Goal: Task Accomplishment & Management: Complete application form

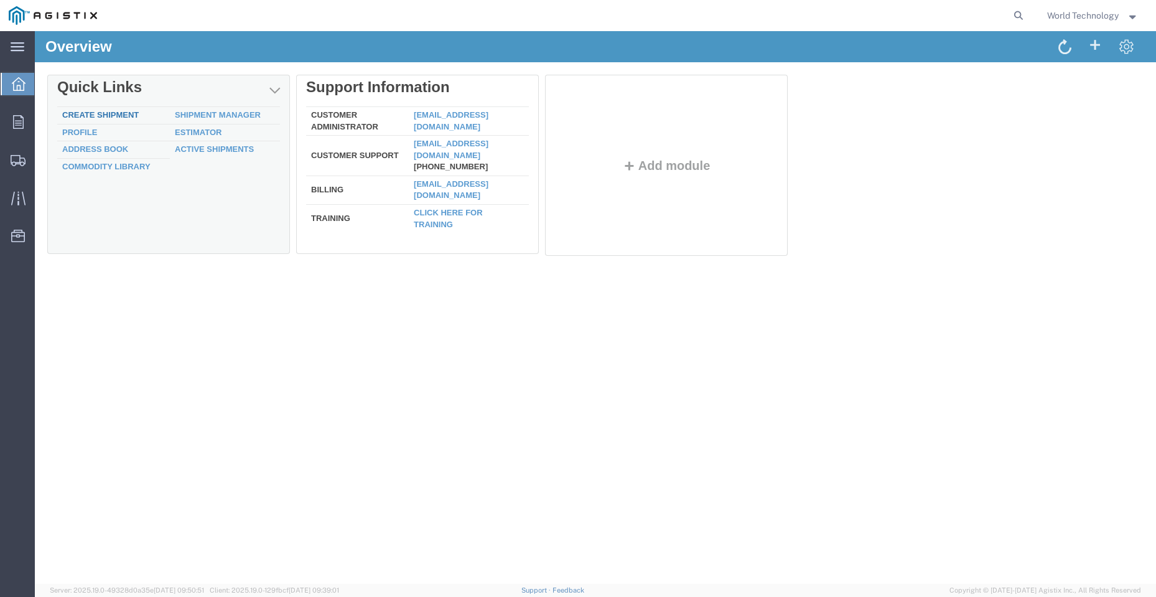
click at [111, 115] on link "Create Shipment" at bounding box center [100, 114] width 77 height 9
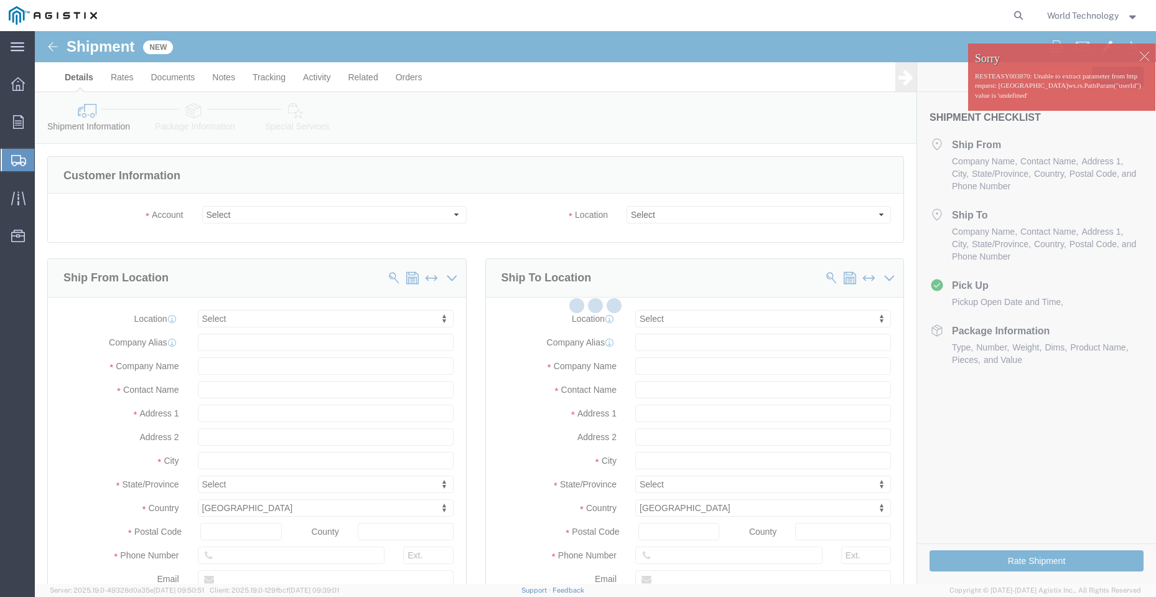
select select
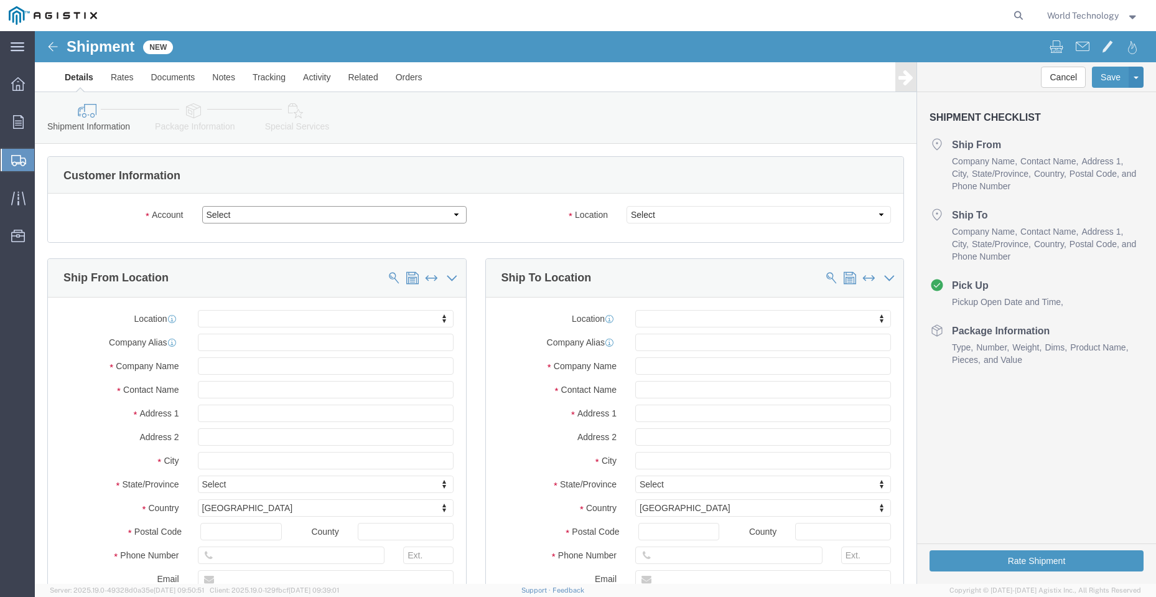
click select "Select PG&E World Wide Technology Inc"
select select "9596"
click select "Select PG&E World Wide Technology Inc"
select select "PURCHORD"
select select
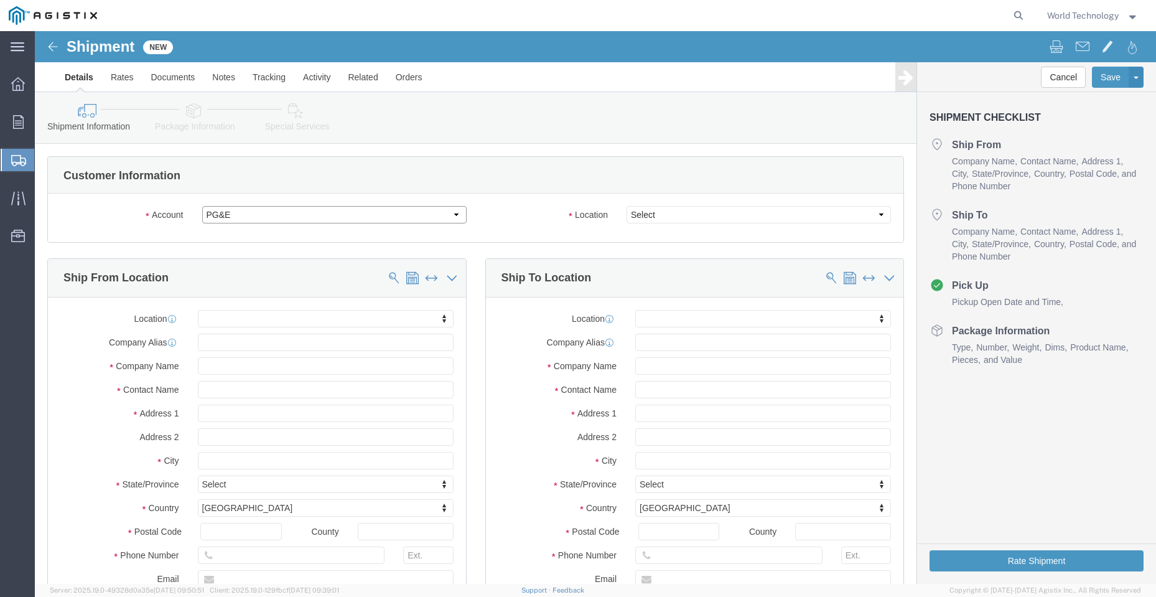
select select
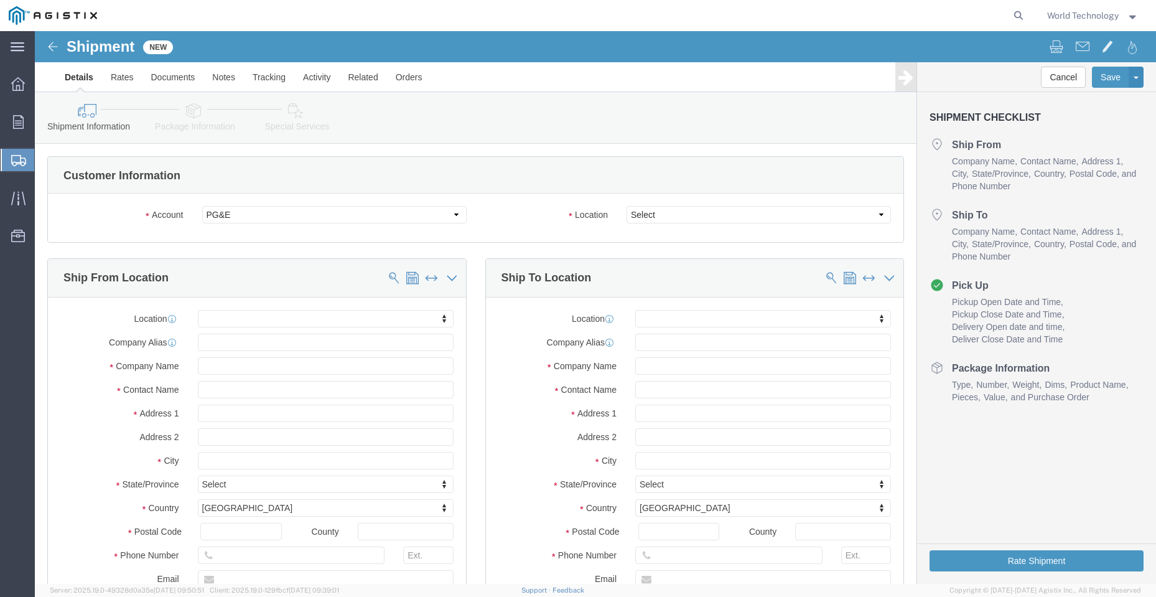
click div
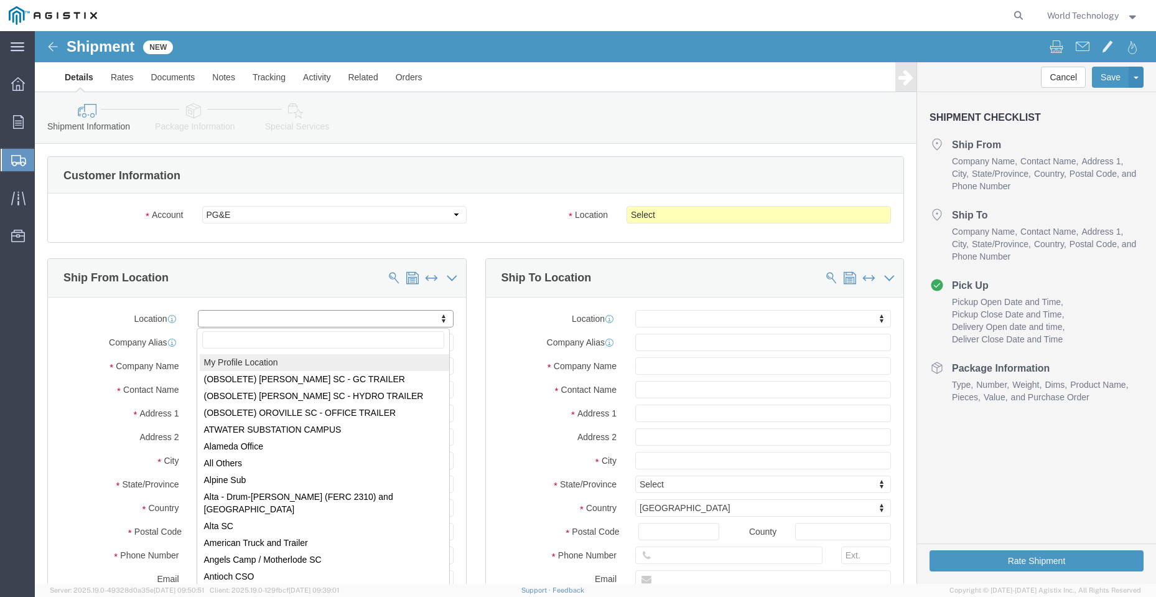
select select "MYPROFILE"
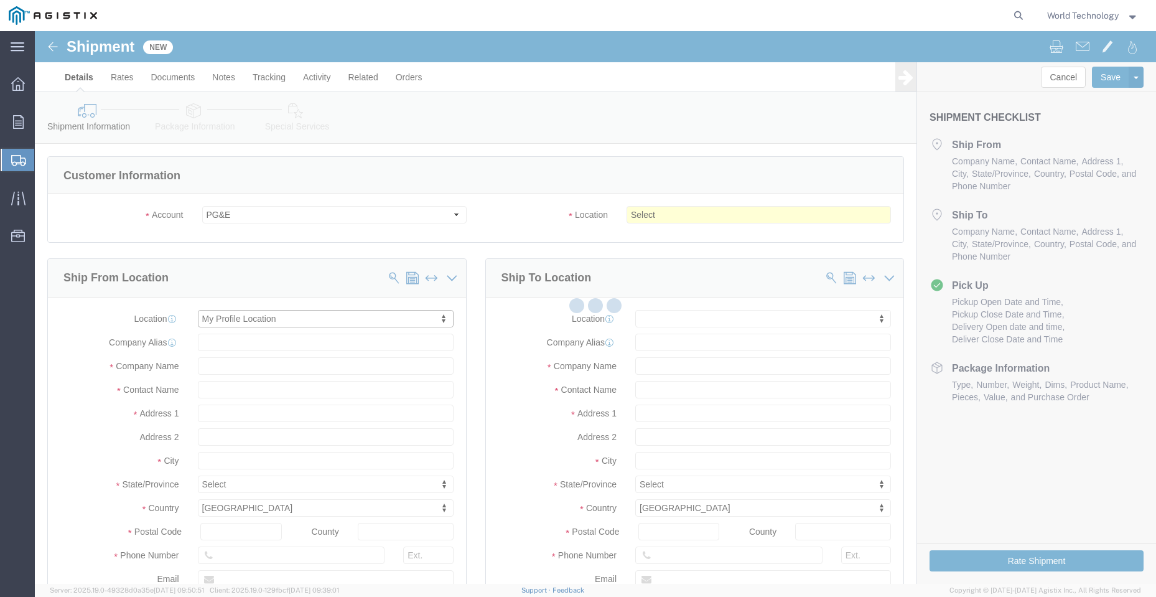
type input "World Wide Technology Inc"
type input "World Technology"
type input "[STREET_ADDRESS]"
type input "[GEOGRAPHIC_DATA]"
type input "62025"
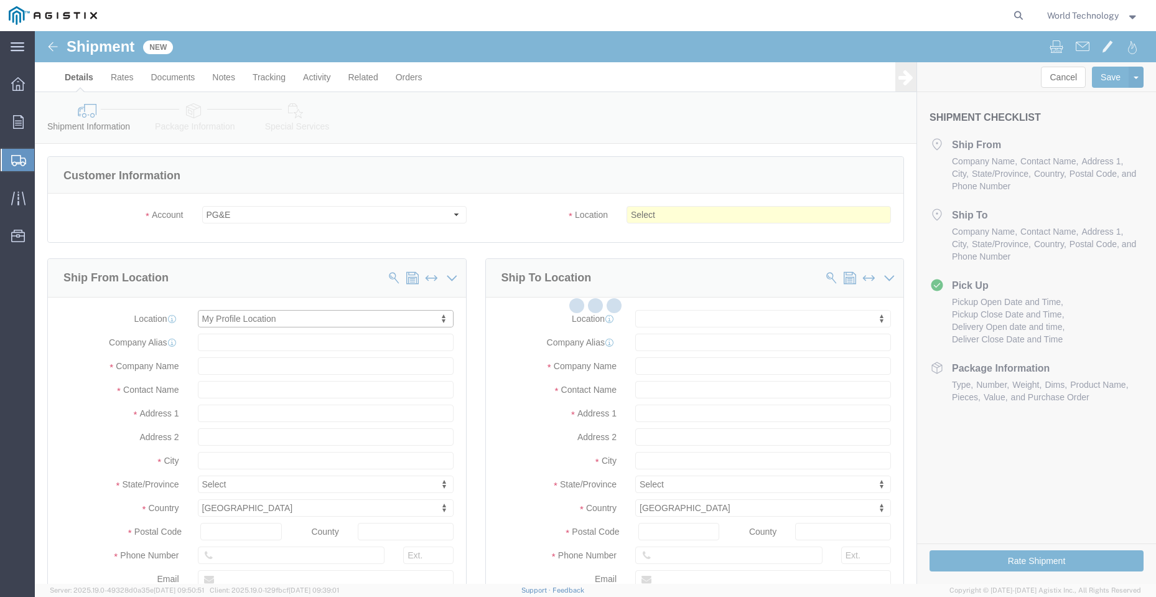
type input "3148240378"
type input "[EMAIL_ADDRESS][DOMAIN_NAME]"
checkbox input "true"
select select "IL"
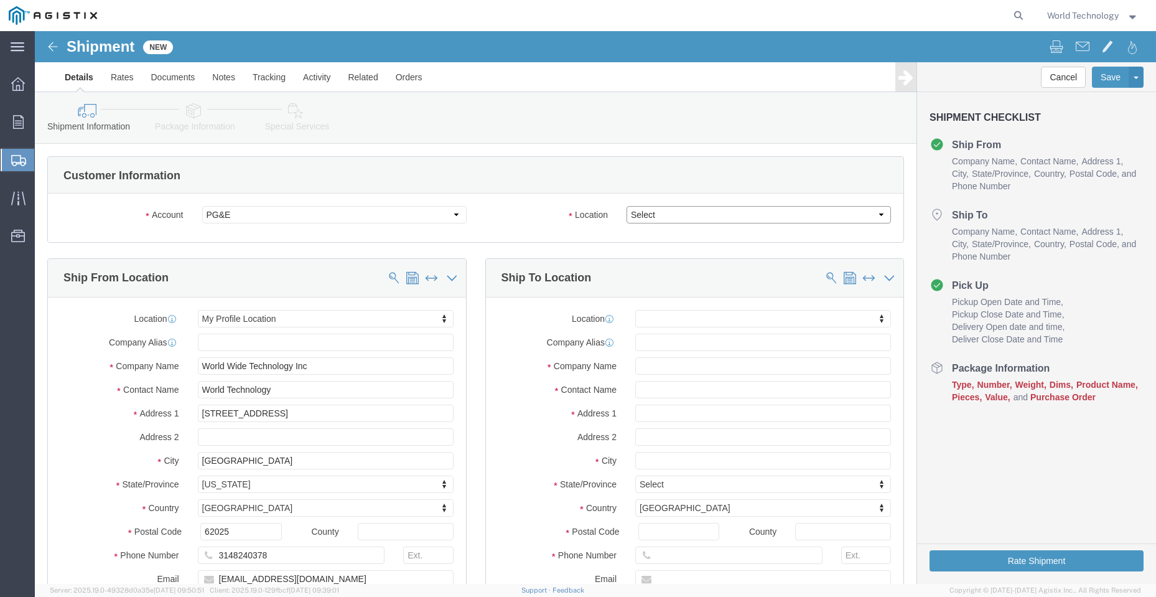
click select "Select All Others [GEOGRAPHIC_DATA] [GEOGRAPHIC_DATA] [GEOGRAPHIC_DATA] [GEOGRA…"
select select "23082"
click select "Select All Others [GEOGRAPHIC_DATA] [GEOGRAPHIC_DATA] [GEOGRAPHIC_DATA] [GEOGRA…"
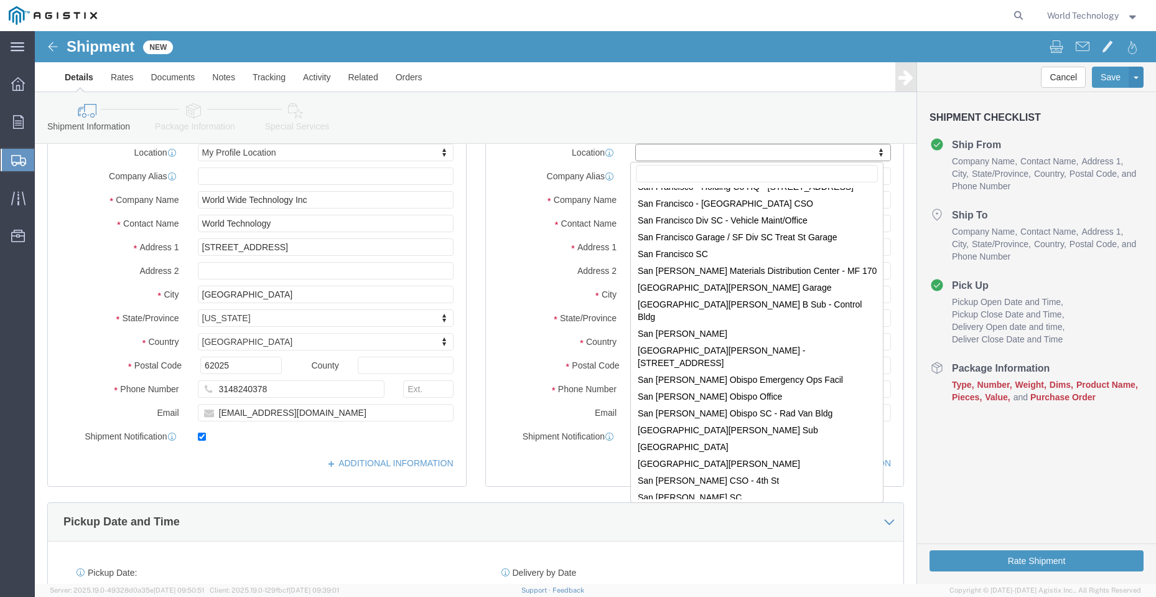
scroll to position [6635, 0]
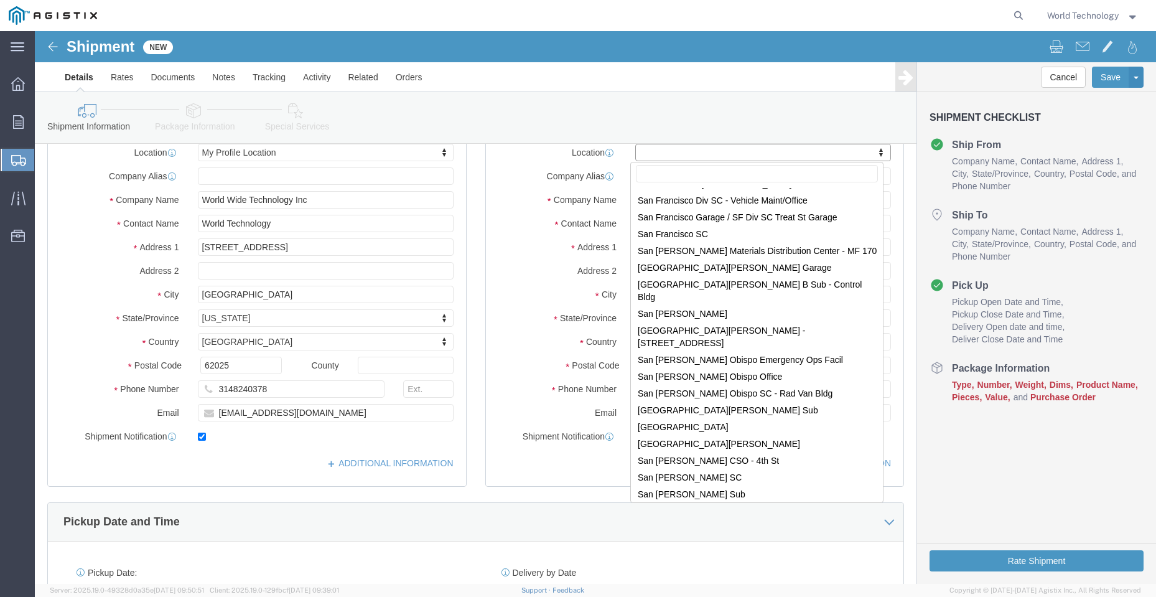
select select "71739"
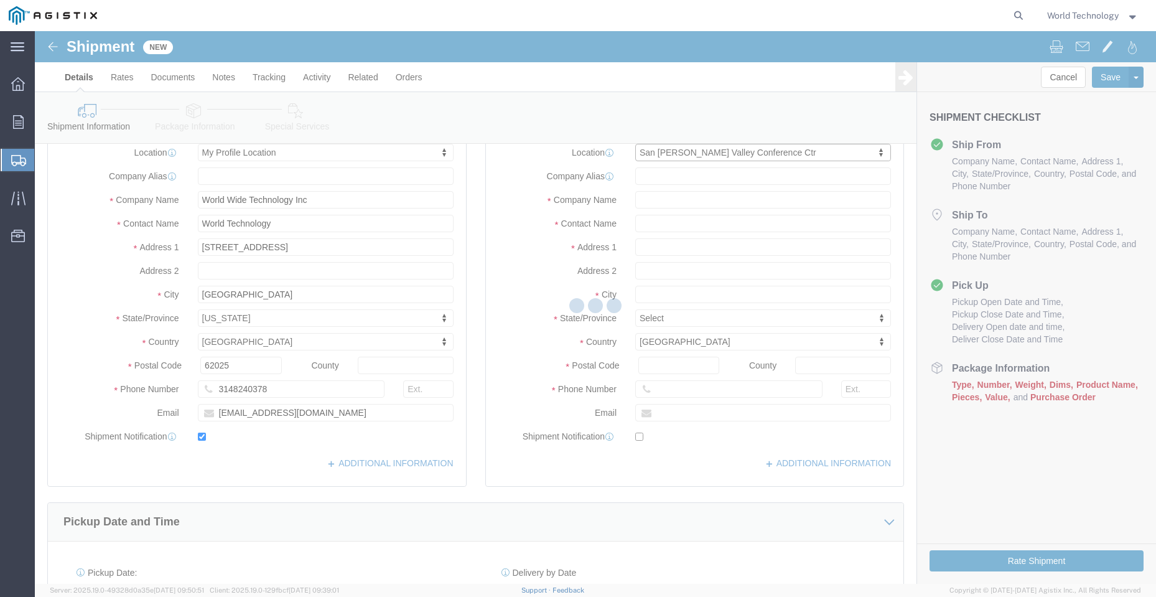
type input "PG&E"
type input "[STREET_ADDRESS]"
type input "San [PERSON_NAME]"
type input "94583-1356"
select select "CA"
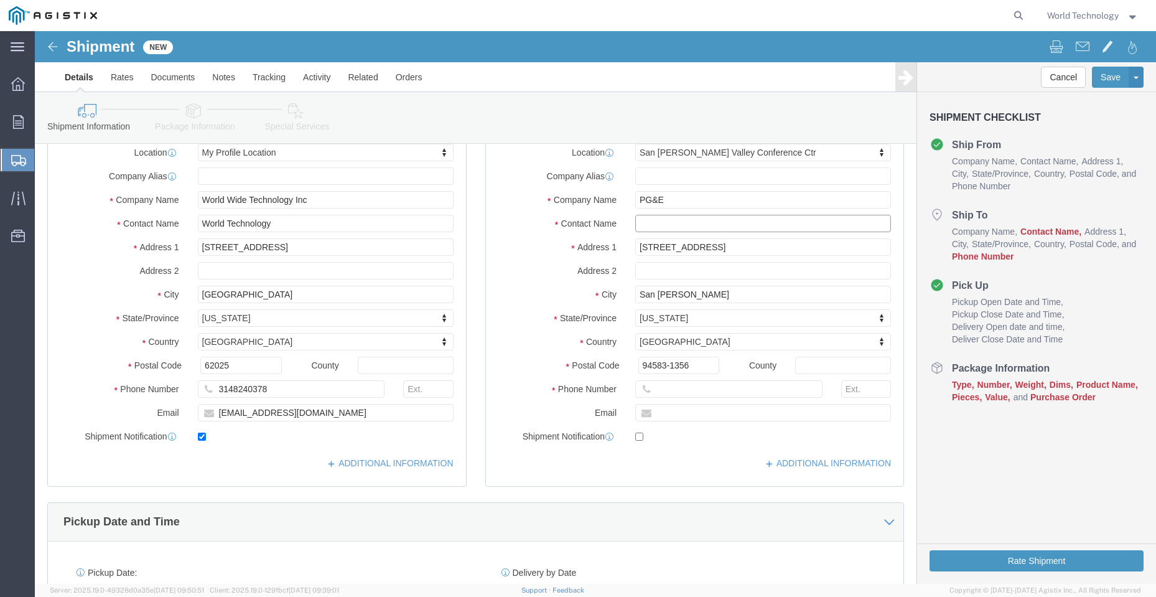
click input "text"
type input "[PERSON_NAME]"
click input "text"
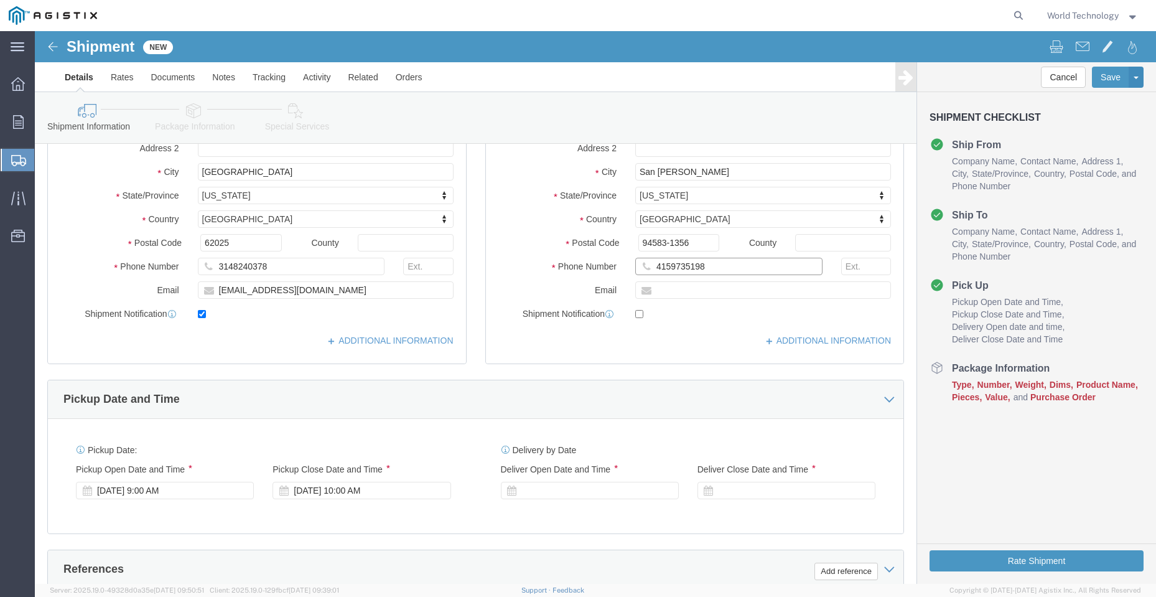
scroll to position [332, 0]
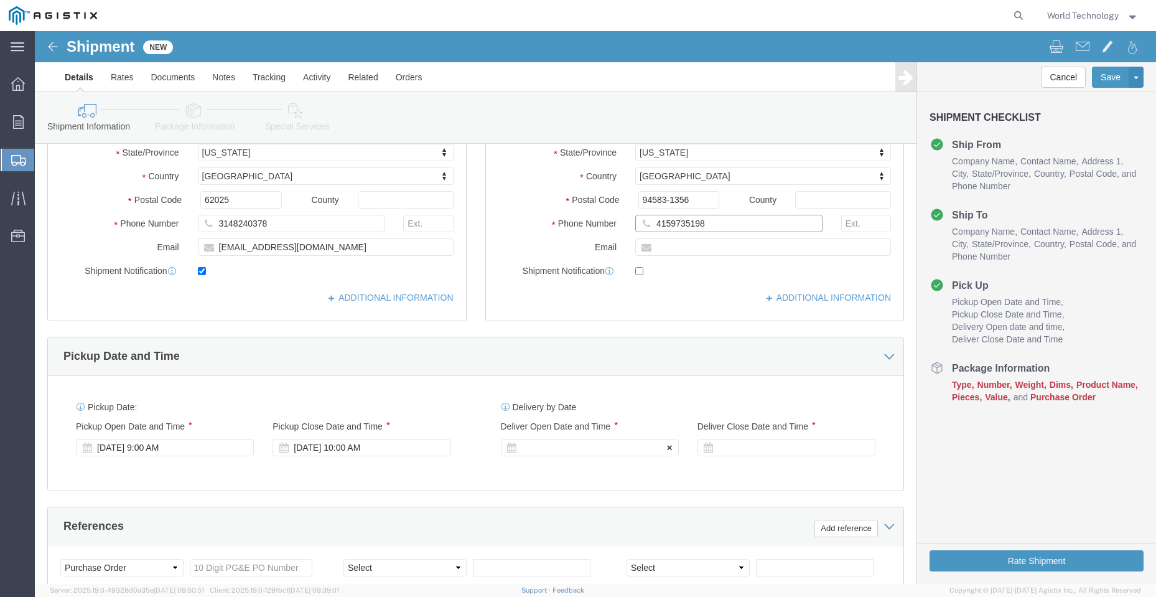
type input "4159735198"
click div
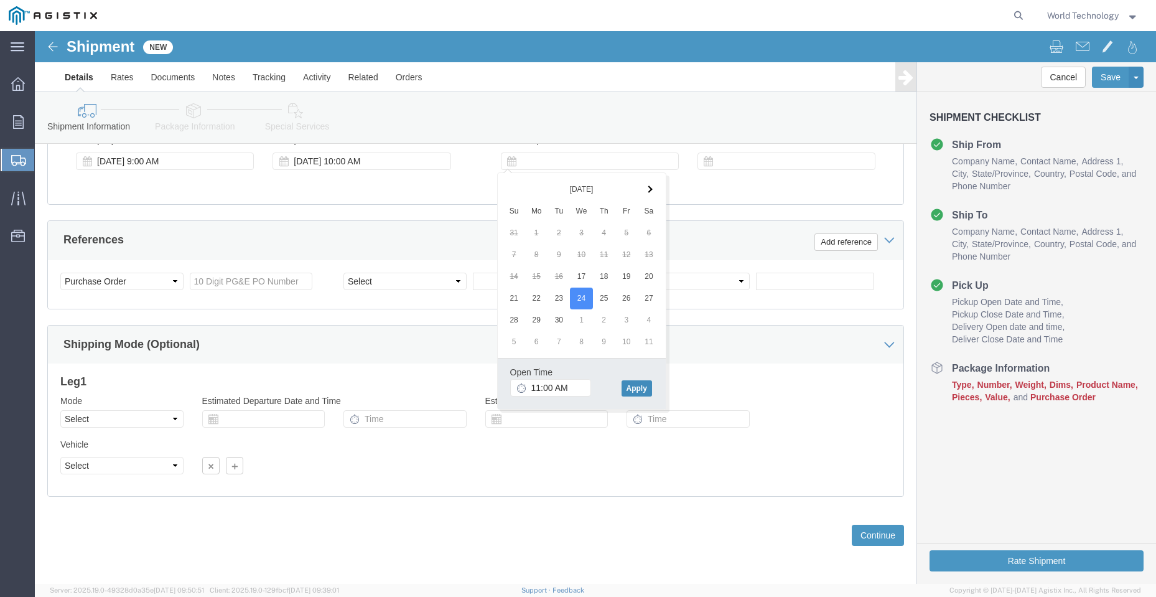
click button "Apply"
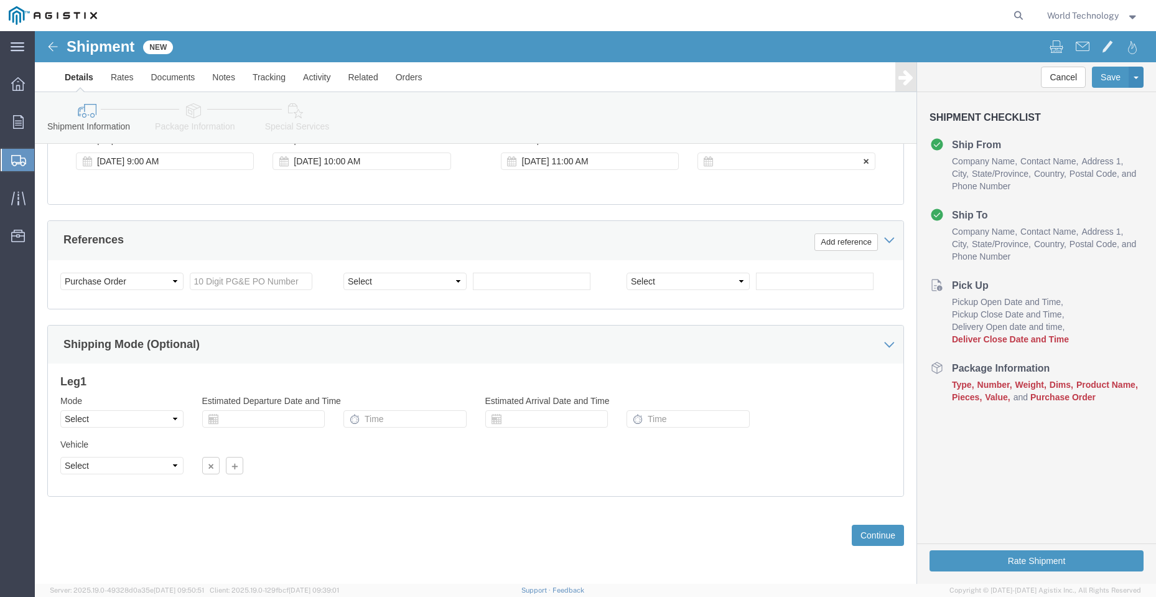
click div
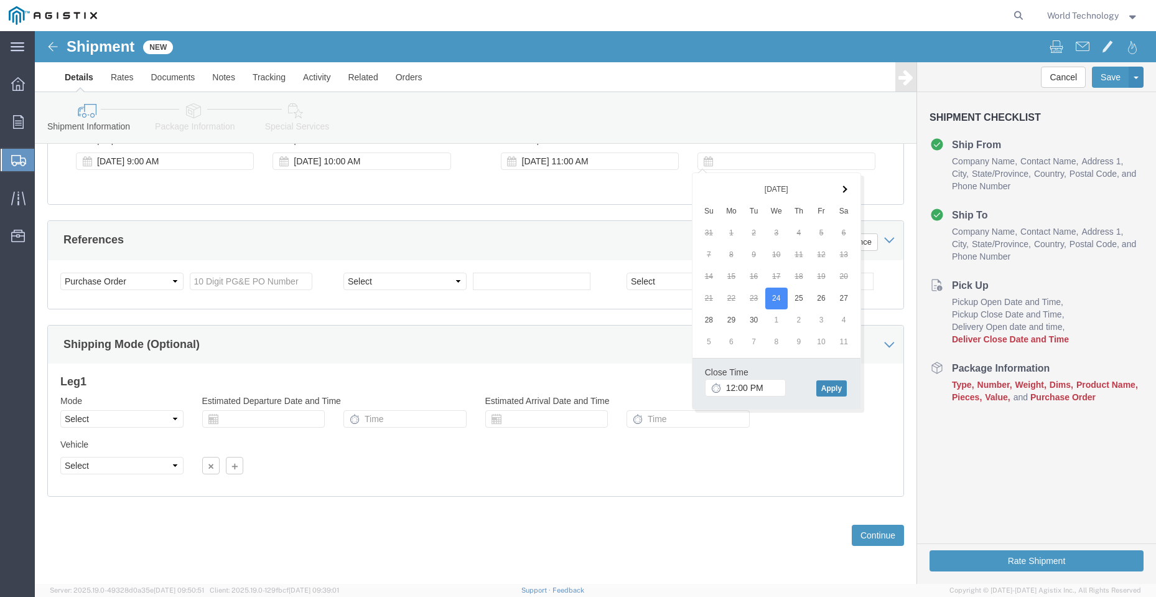
click button "Apply"
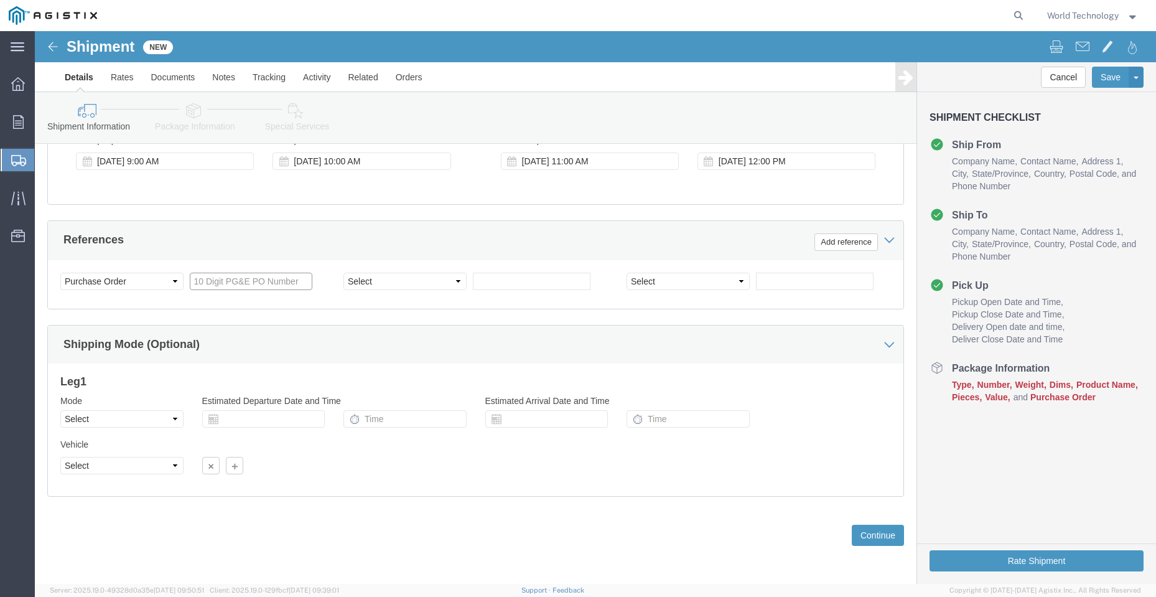
click input "text"
type input "2701125558"
click select "Select Account Type Activity ID Airline Appointment Number ASN Batch Request # …"
select select "DELNUM"
click select "Select Account Type Activity ID Airline Appointment Number ASN Batch Request # …"
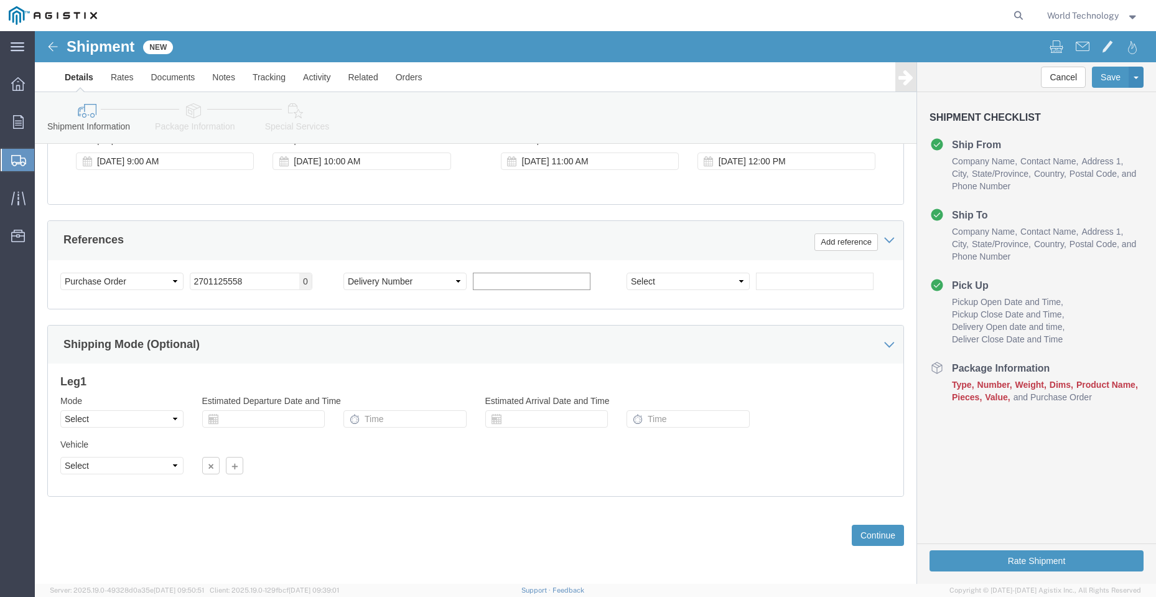
click input "text"
type input "1602240159"
drag, startPoint x: 643, startPoint y: 244, endPoint x: 646, endPoint y: 254, distance: 10.6
click select "Select Account Type Activity ID Airline Appointment Number ASN Batch Request # …"
select select "SALEORDR"
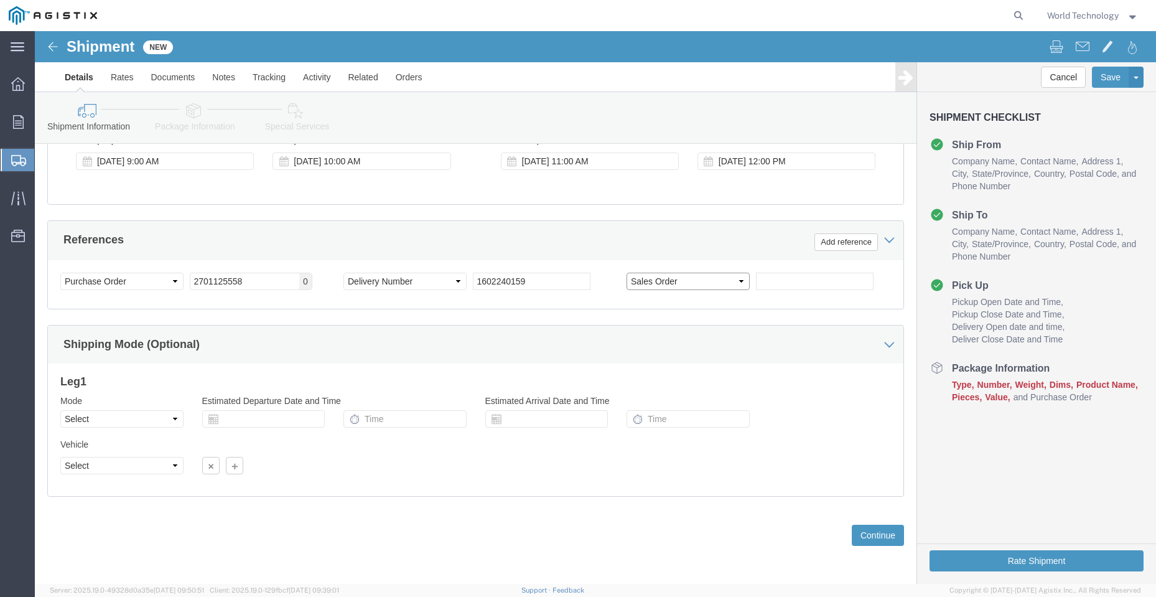
click select "Select Account Type Activity ID Airline Appointment Number ASN Batch Request # …"
click input "text"
type input "12382424"
click button "Continue"
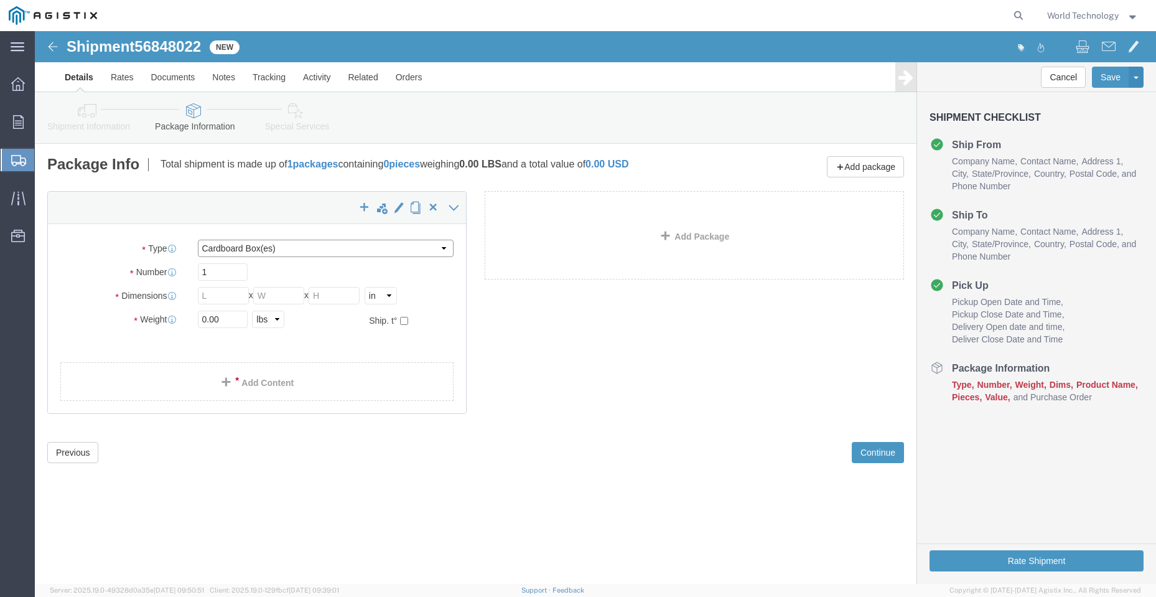
click select "Select Bulk Bundle(s) Cardboard Box(es) Carton(s) Crate(s) Drum(s) (Fiberboard)…"
select select "PSNS"
click select "Select Bulk Bundle(s) Cardboard Box(es) Carton(s) Crate(s) Drum(s) (Fiberboard)…"
click input "text"
type input "9"
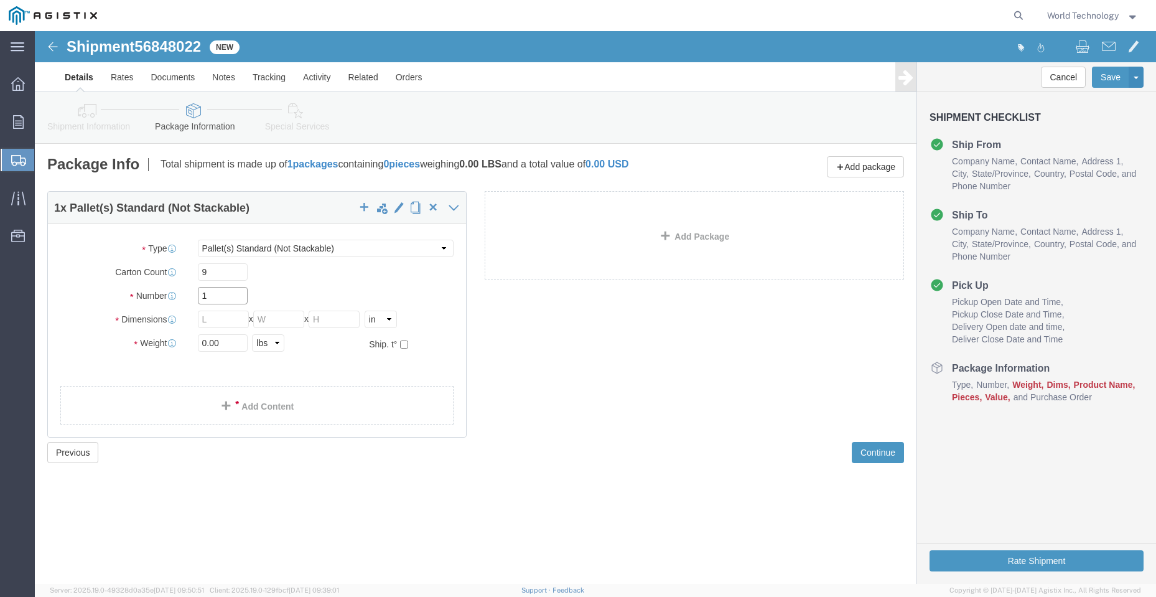
click input "1"
type input "9"
click input "text"
type input "26"
type input "33"
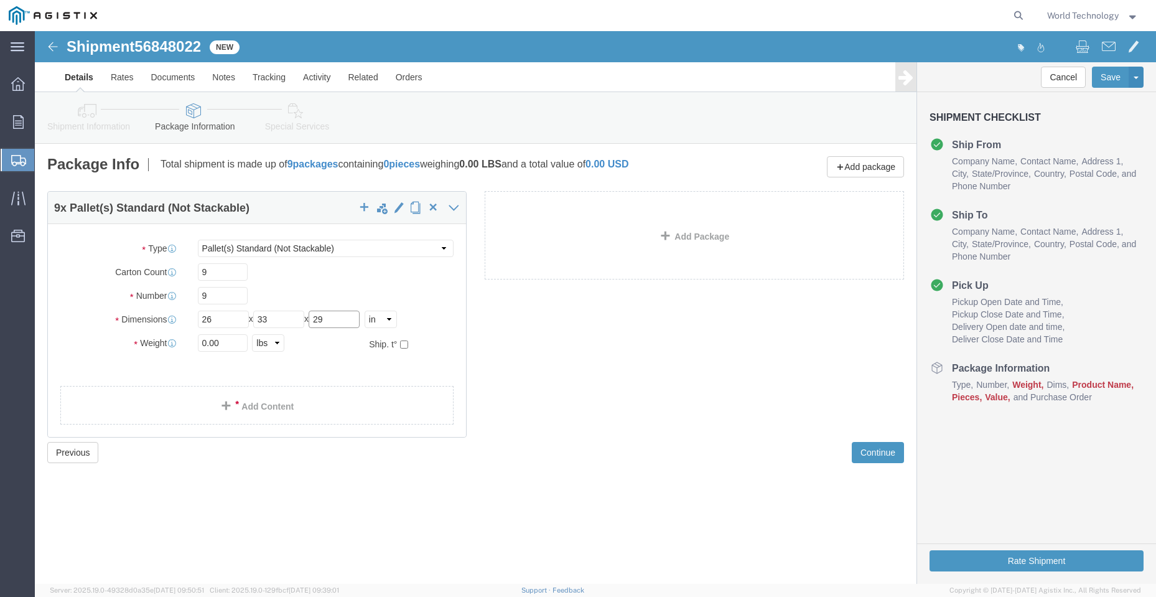
type input "29"
drag, startPoint x: 193, startPoint y: 310, endPoint x: 158, endPoint y: 304, distance: 36.1
click div "0.00 Select kgs lbs"
type input "1735"
click link "Add Content"
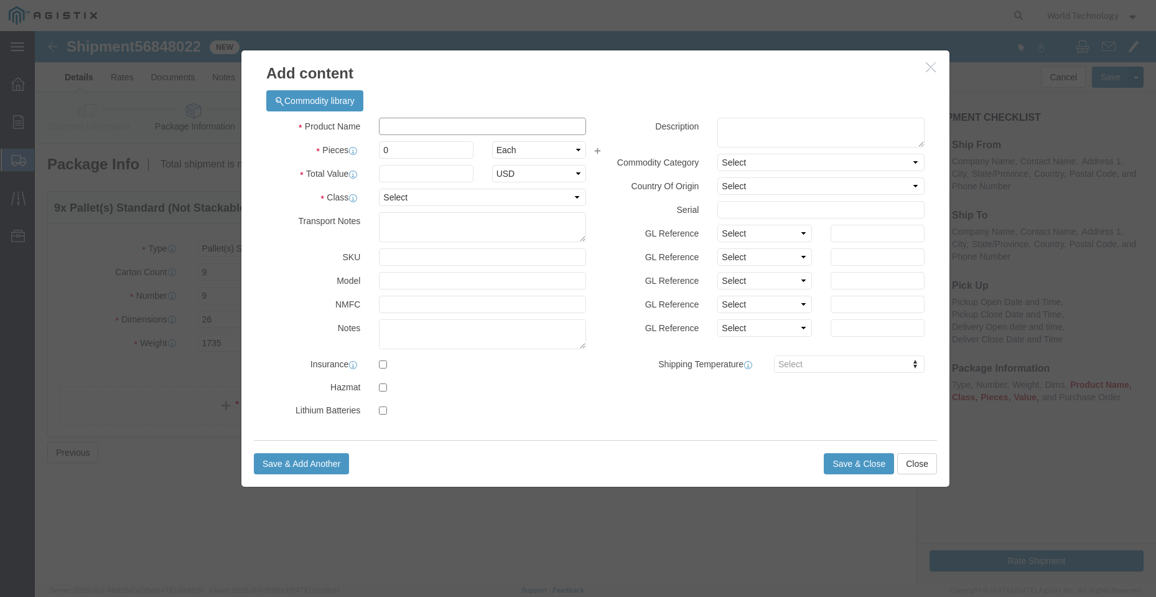
drag, startPoint x: 413, startPoint y: 126, endPoint x: 378, endPoint y: 95, distance: 46.7
click input "text"
type input "COMPUTER EQUIPMENT"
drag, startPoint x: 371, startPoint y: 114, endPoint x: 328, endPoint y: 113, distance: 42.9
click div "Pieces 0 Select Bag Barrels 100Board Feet Bottle Box Blister Pack Carats Can Ca…"
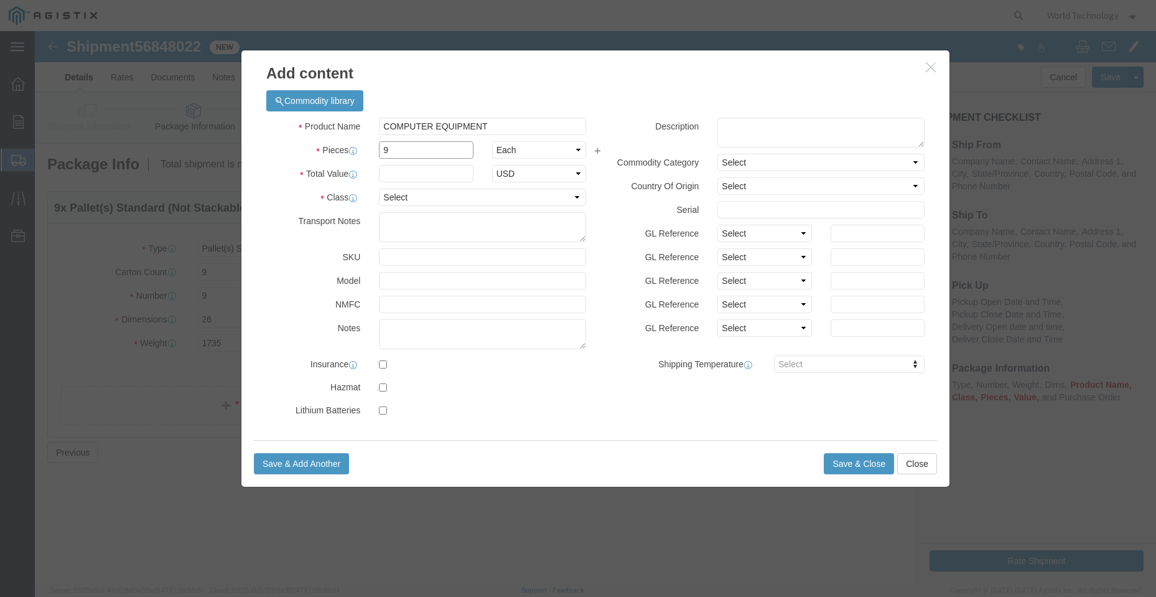
type input "9"
click input "text"
type input "90,000"
click select "Select 50 55 60 65 70 85 92.5 100 125 175 250 300 400"
select select "92.5"
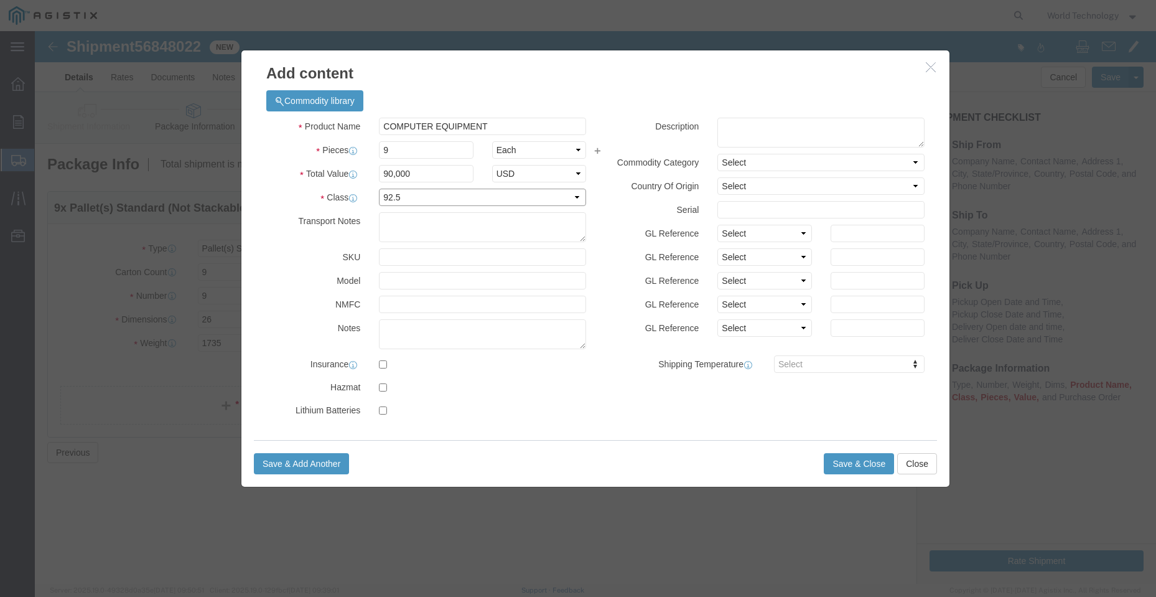
click select "Select 50 55 60 65 70 85 92.5 100 125 175 250 300 400"
click button "Save & Close"
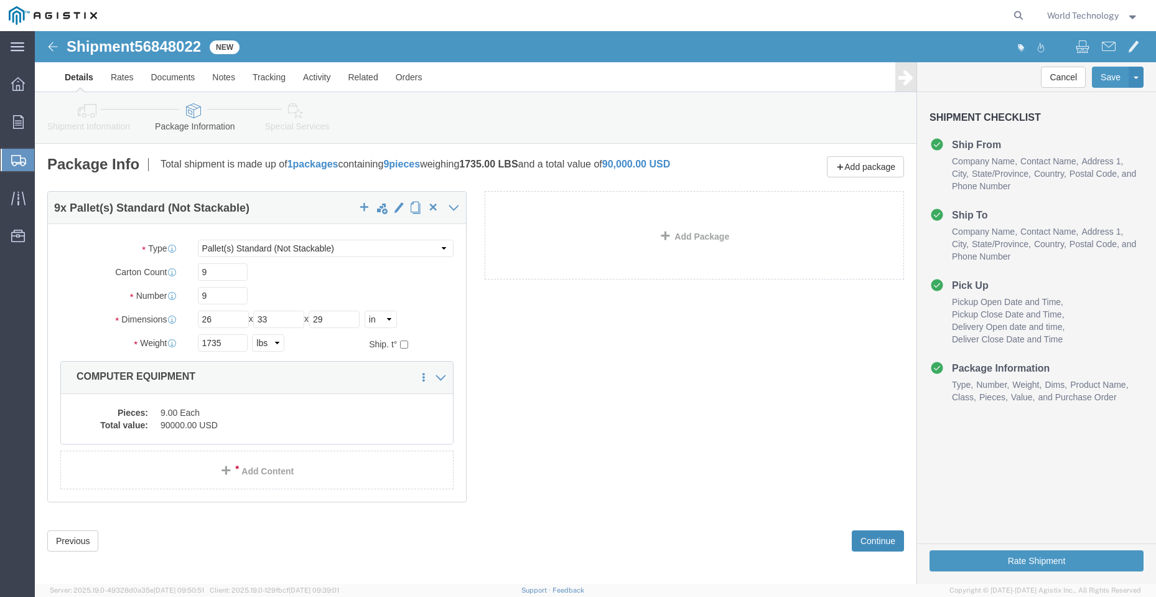
click button "Continue"
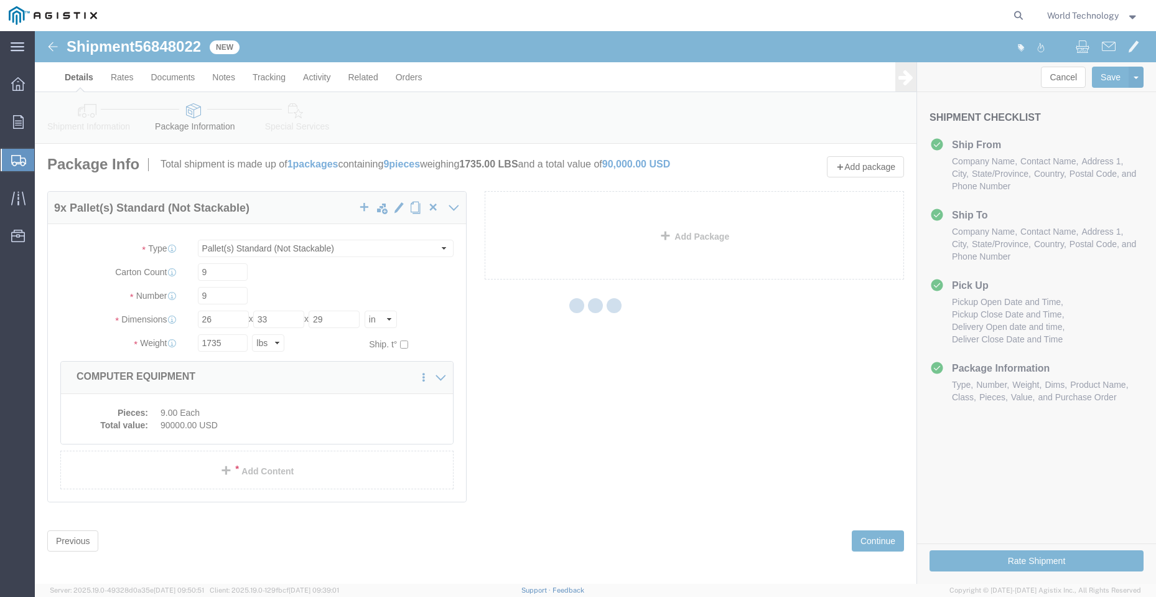
select select
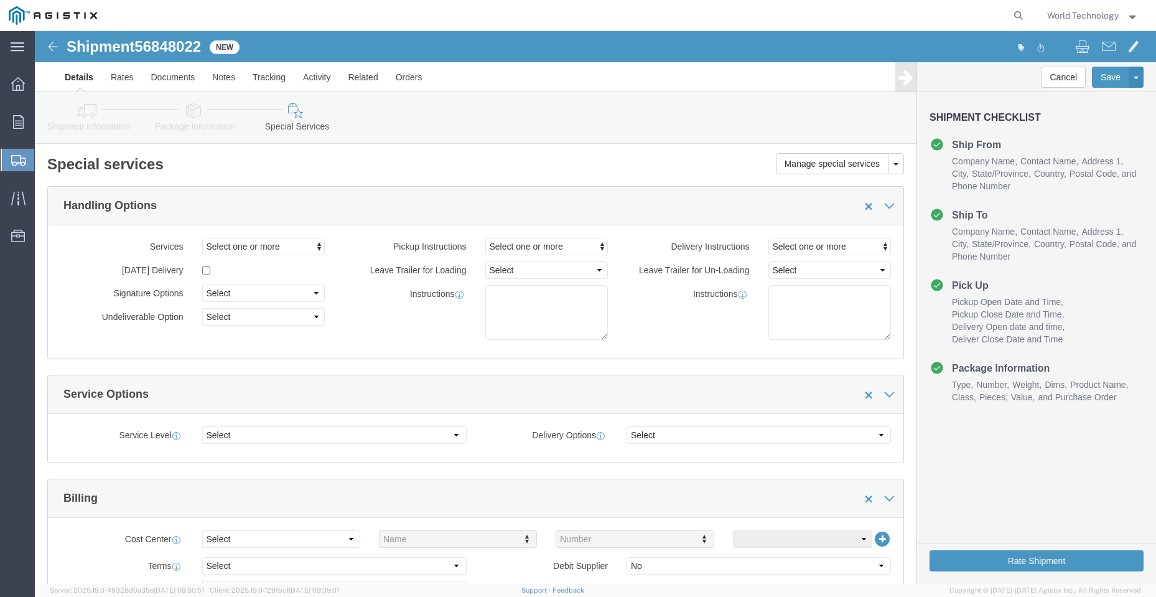
click div "Service Level Select 1 Day 2 Day 3-5 Day Economy 5+ Day Delivery Options Select…"
click select "Select 1 Day 2 Day 3-5 Day Economy 5+ Day"
select select "3-5 Day Economy"
click select "Select 1 Day 2 Day 3-5 Day Economy 5+ Day"
click button "Rate Shipment"
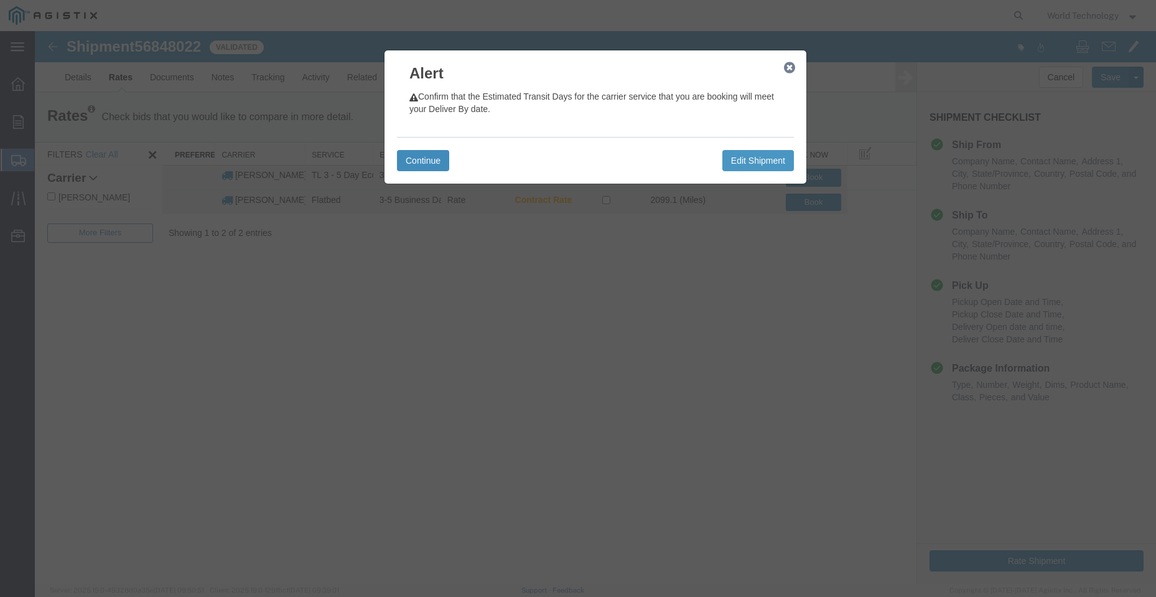
click at [429, 155] on button "Continue" at bounding box center [423, 160] width 52 height 21
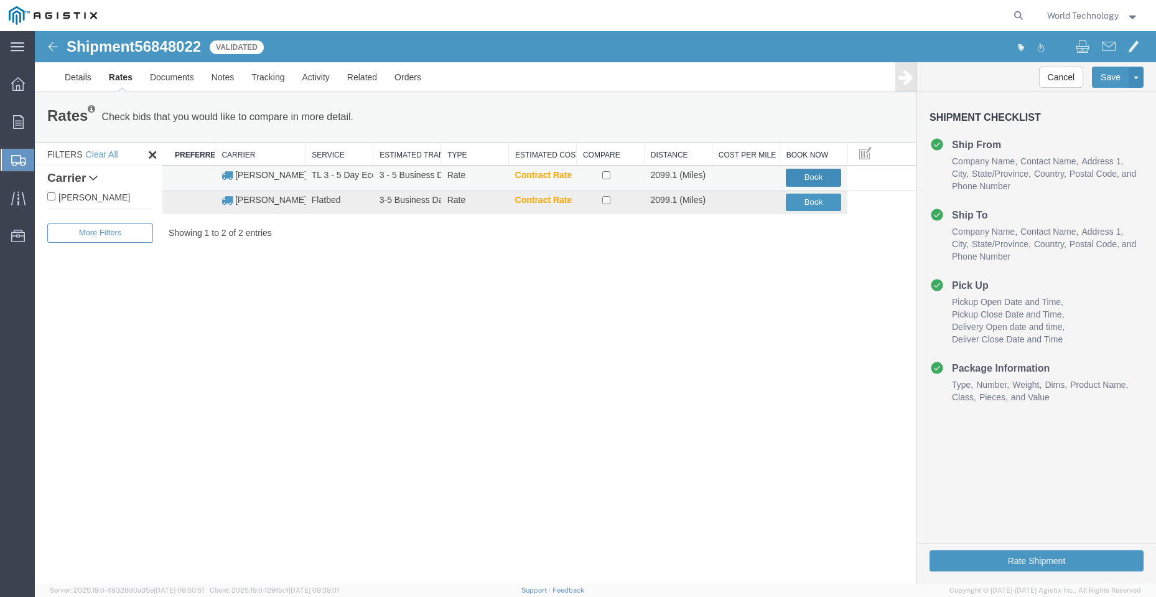
click at [813, 175] on button "Book" at bounding box center [813, 178] width 55 height 18
